Goal: Information Seeking & Learning: Learn about a topic

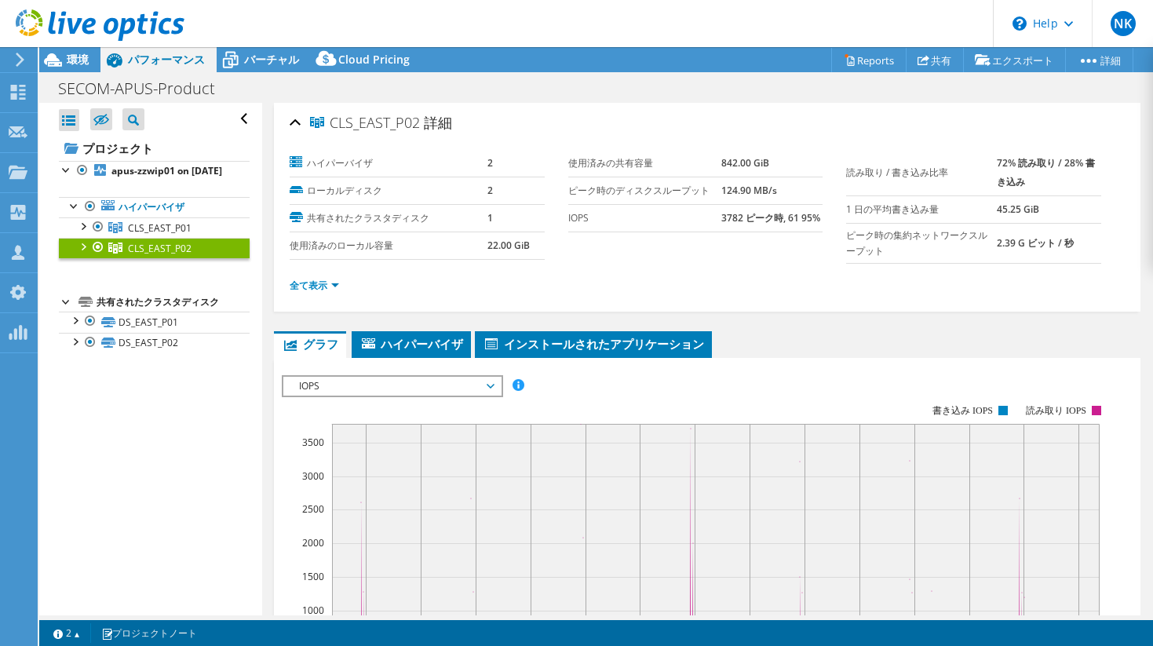
select select "[GEOGRAPHIC_DATA]"
select select "JPY"
click at [24, 57] on icon at bounding box center [20, 60] width 12 height 14
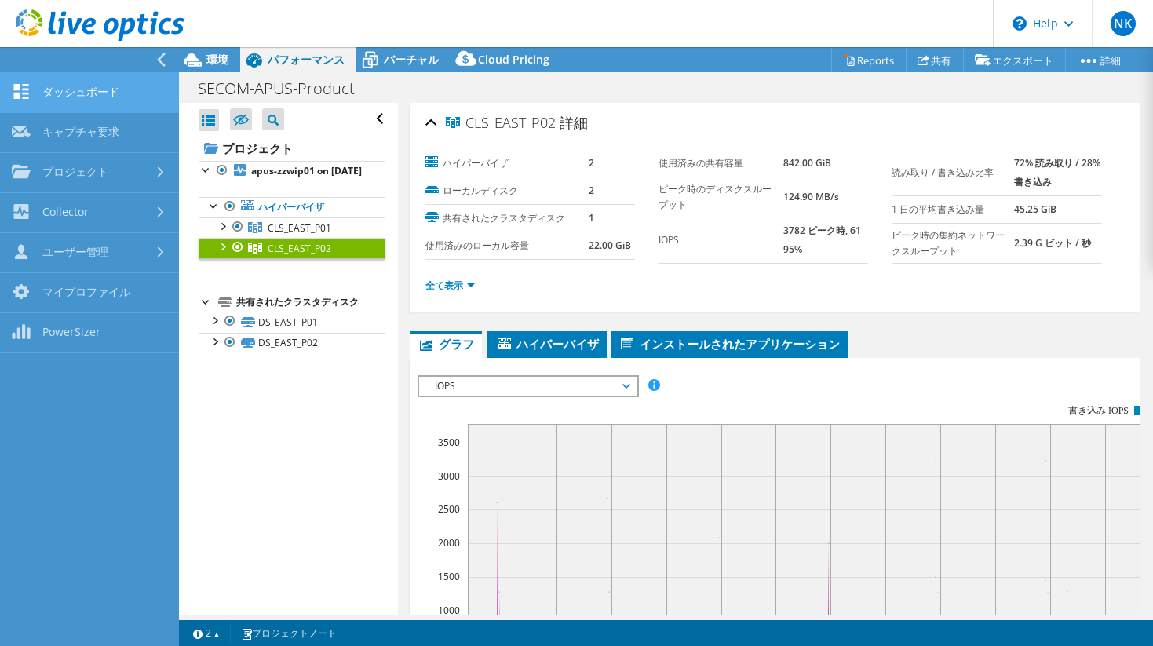
click at [113, 92] on link "ダッシュボード" at bounding box center [89, 93] width 179 height 40
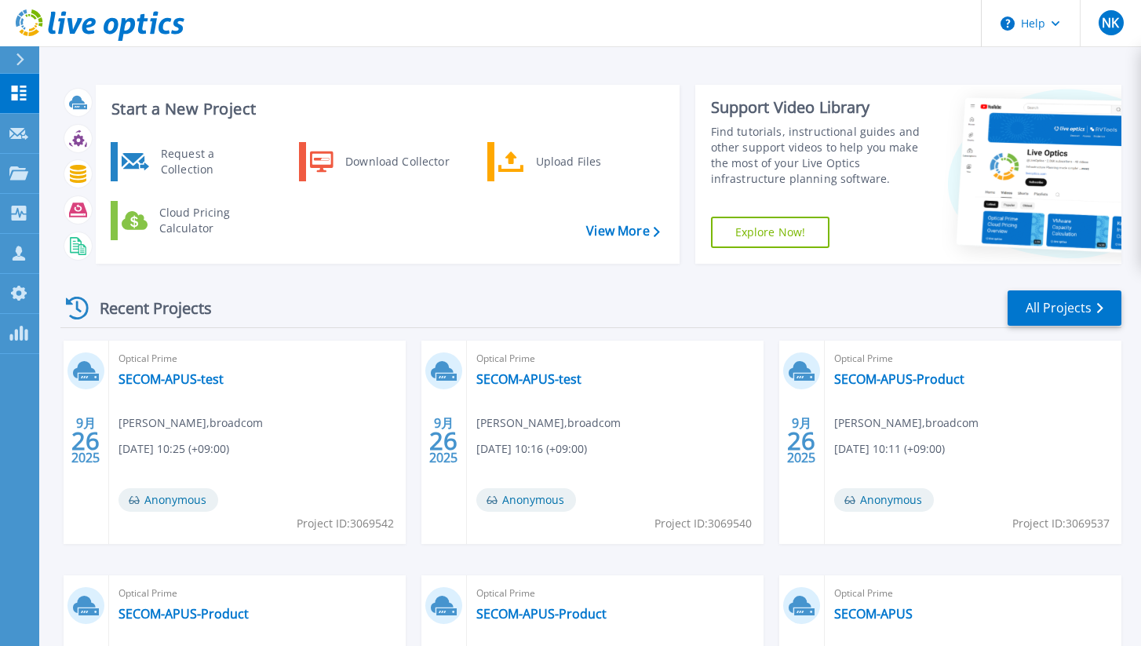
click at [1054, 330] on div "Recent Projects All Projects 9月 26 2025 Optical Prime SECOM-APUS-test Nozomi Ka…" at bounding box center [590, 549] width 1061 height 546
click at [1053, 306] on link "All Projects" at bounding box center [1064, 307] width 114 height 35
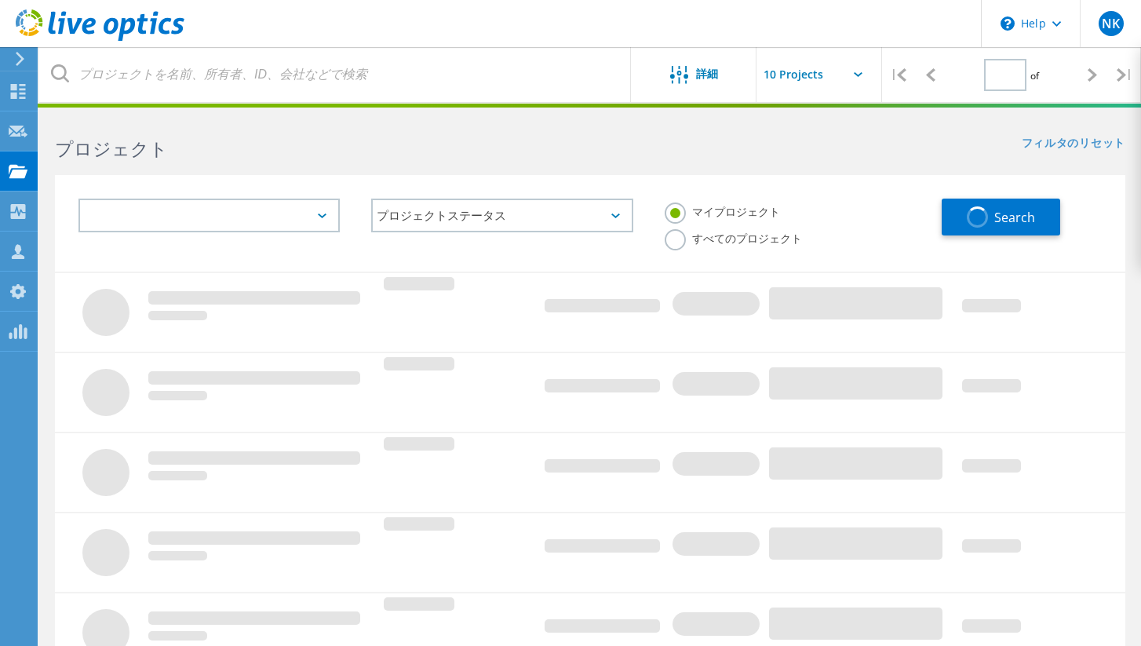
type input "1"
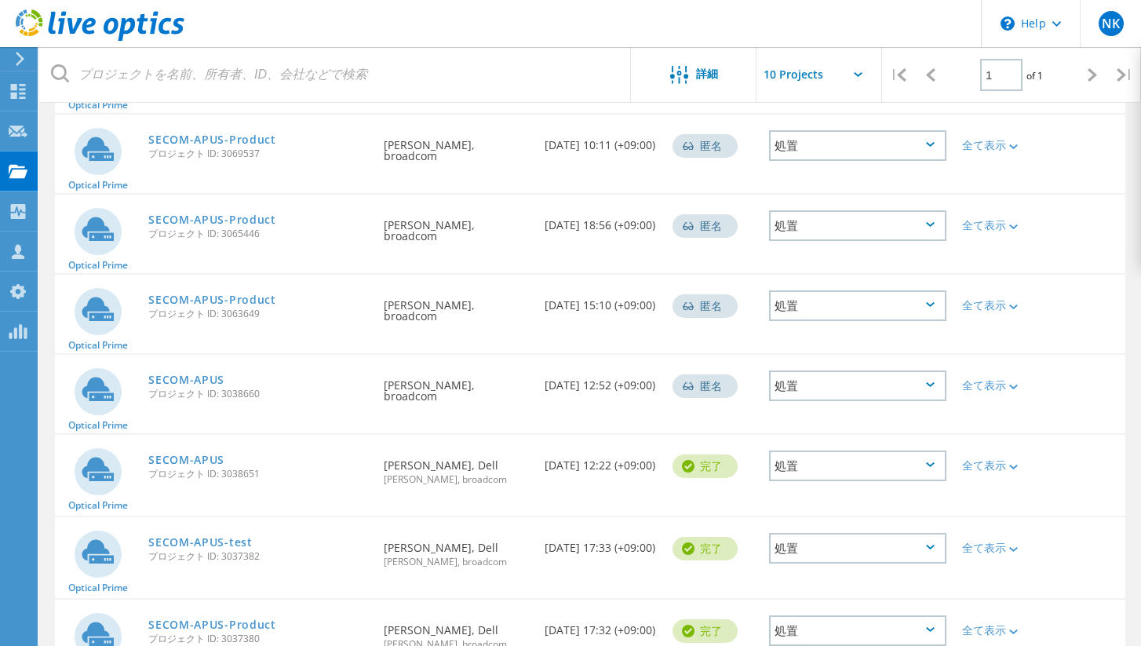
scroll to position [452, 0]
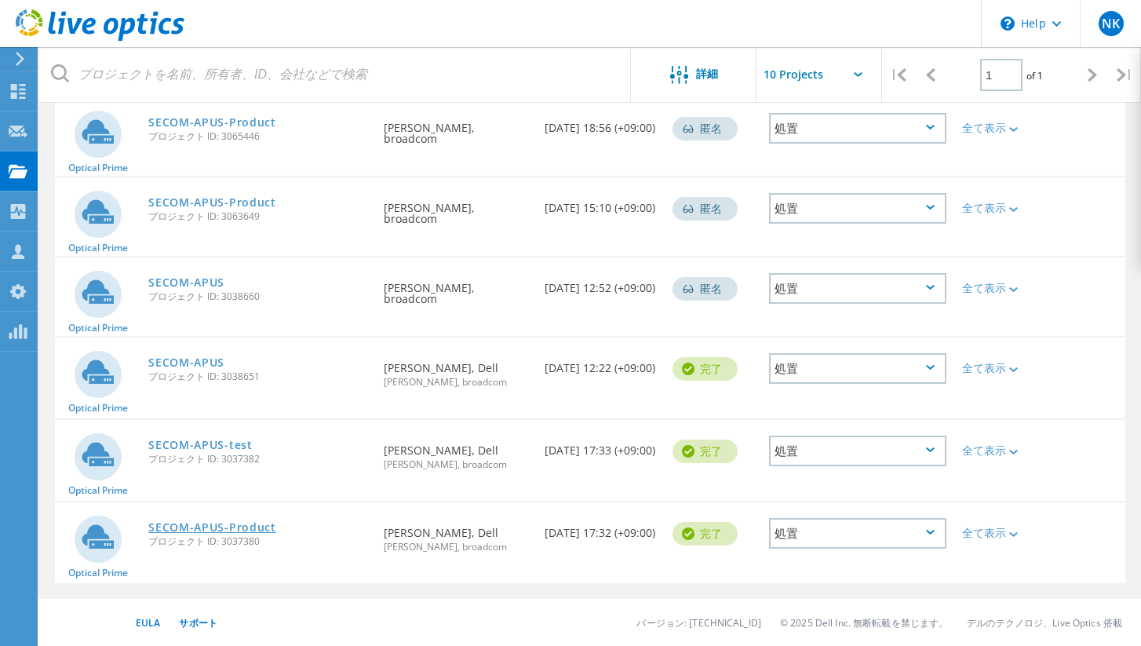
click at [249, 525] on link "SECOM-APUS-Product" at bounding box center [212, 527] width 128 height 11
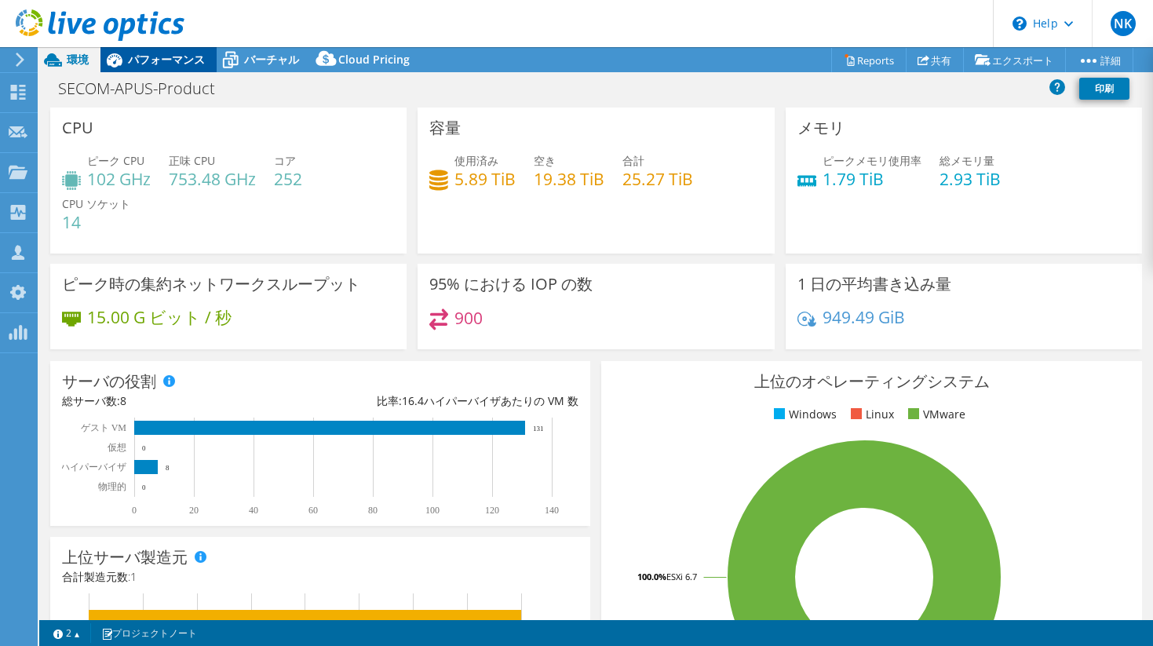
click at [162, 60] on span "パフォーマンス" at bounding box center [166, 59] width 77 height 15
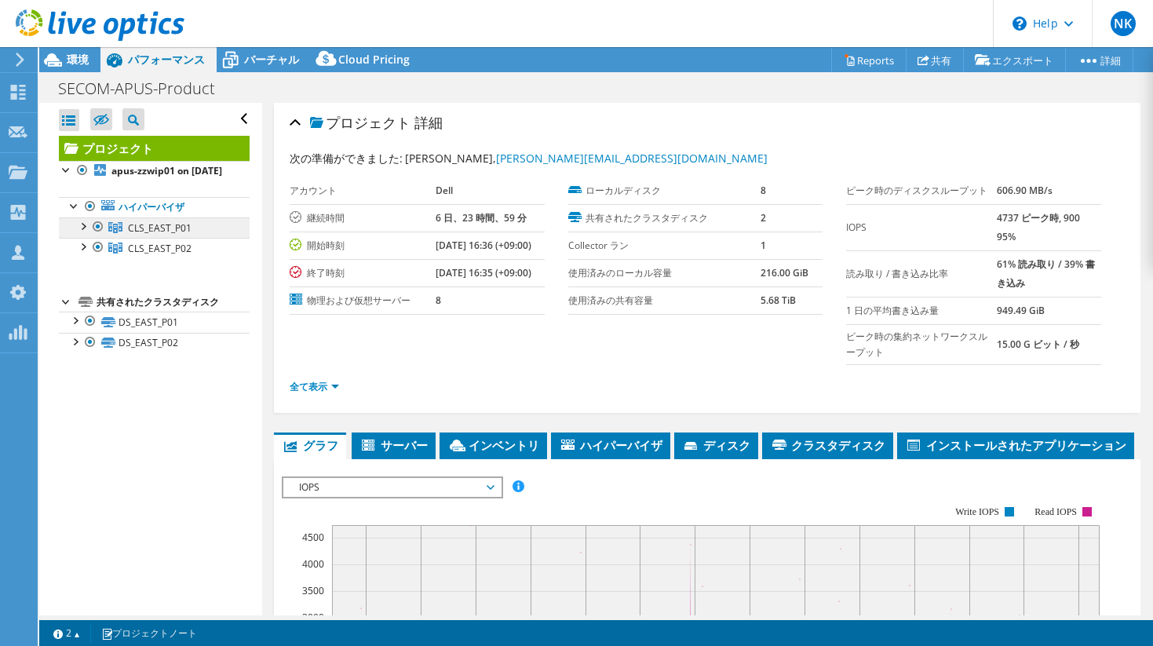
click at [168, 235] on span "CLS_EAST_P01" at bounding box center [160, 227] width 64 height 13
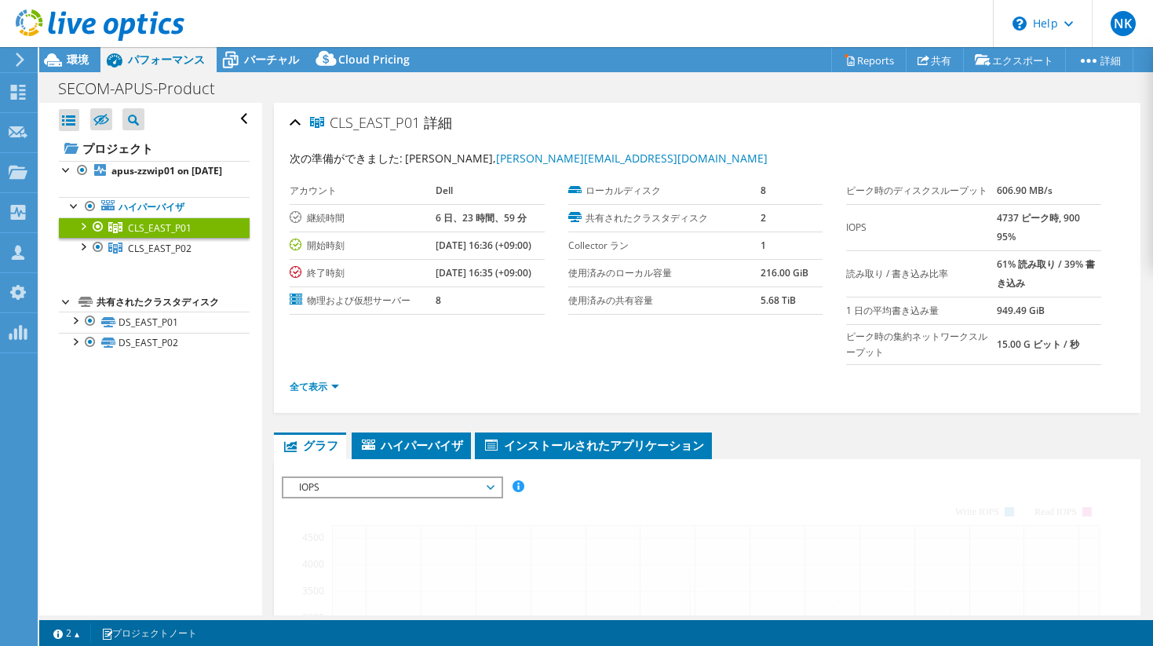
select select "USD"
select select "[GEOGRAPHIC_DATA]"
select select "JPY"
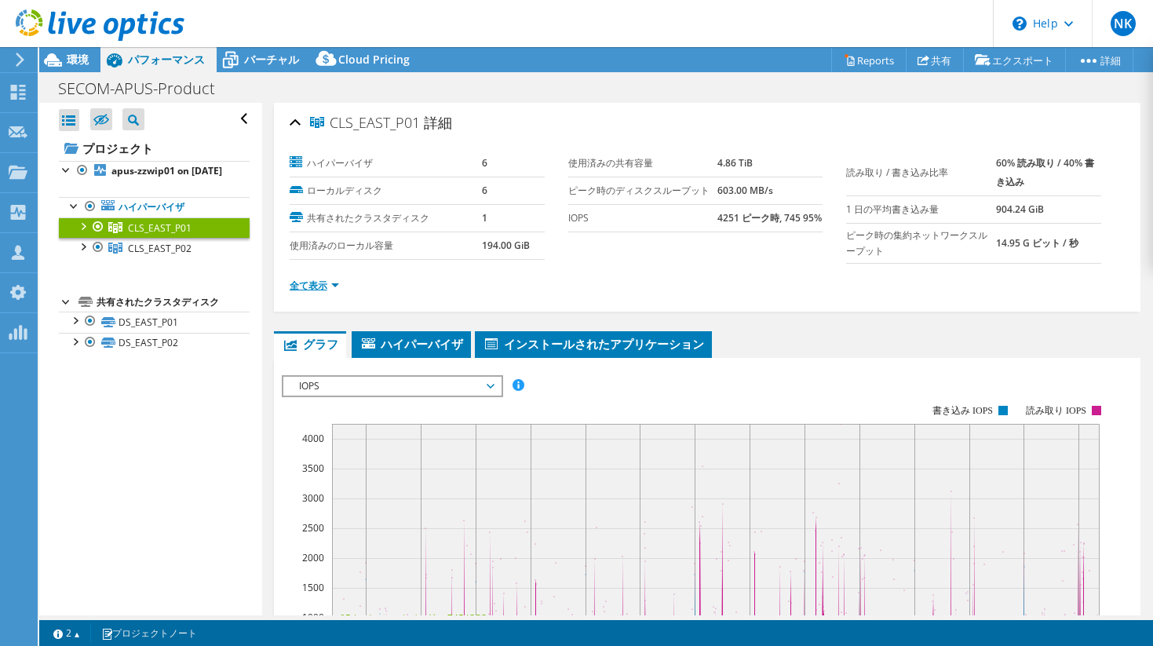
click at [324, 286] on link "全て表示" at bounding box center [314, 285] width 49 height 13
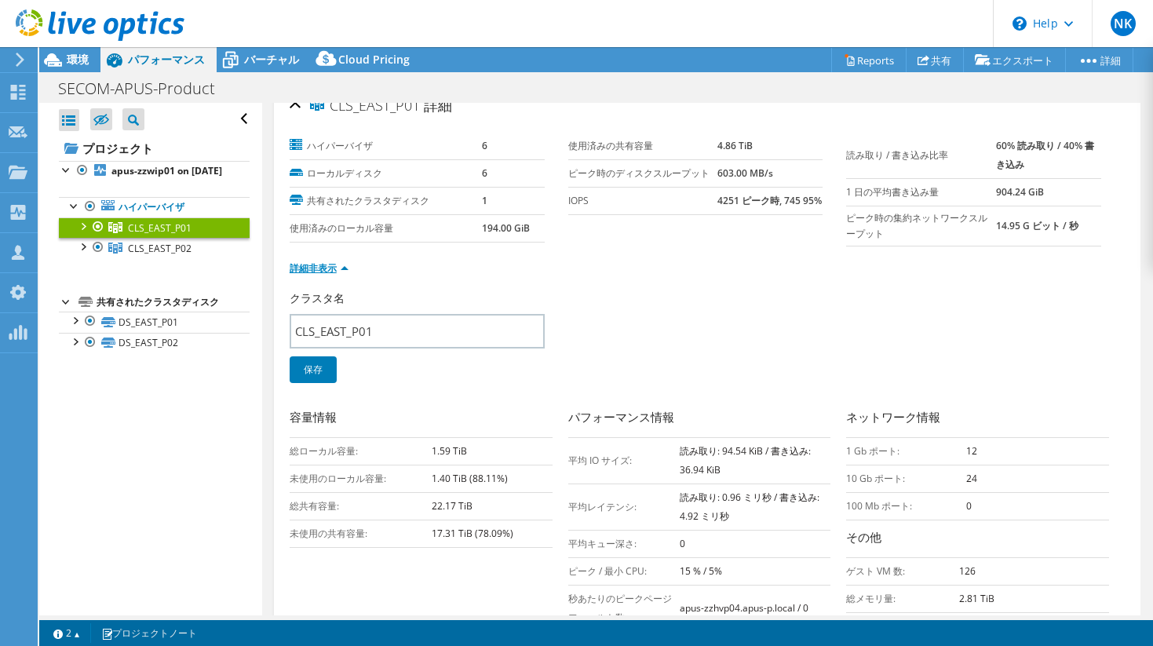
scroll to position [2, 0]
